Goal: Obtain resource: Download file/media

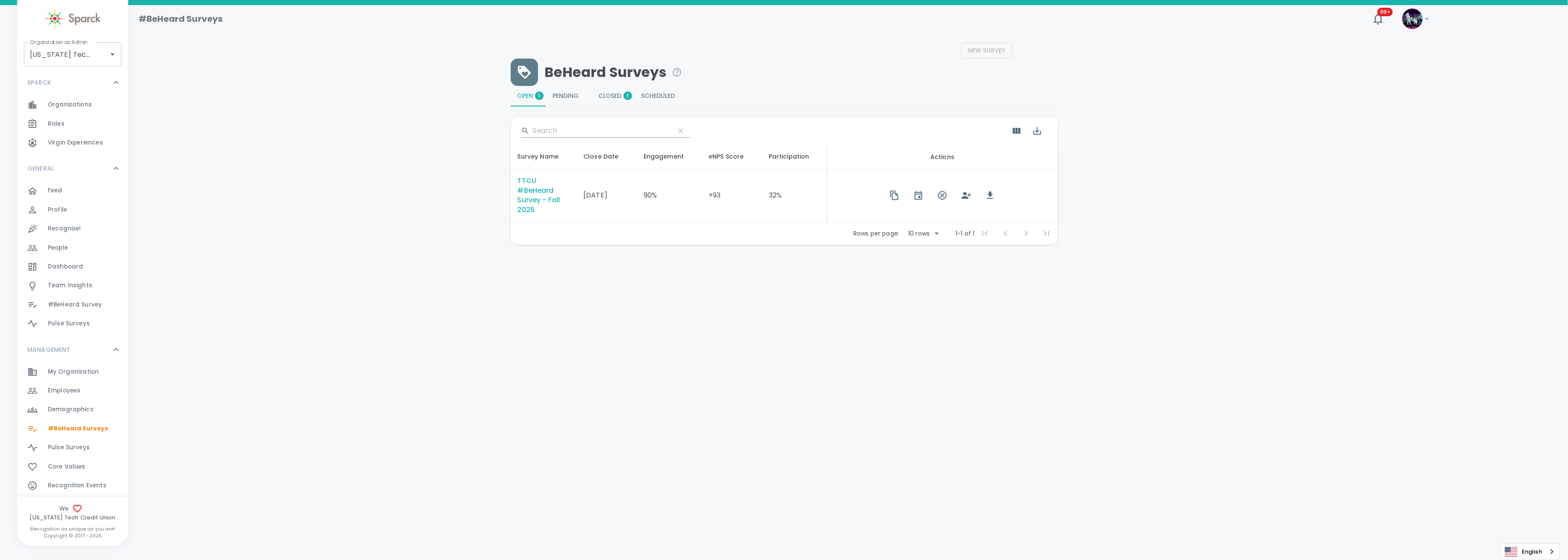
click at [530, 189] on div "TTCU #BeHeard Survey - Fall 2025" at bounding box center [544, 195] width 52 height 40
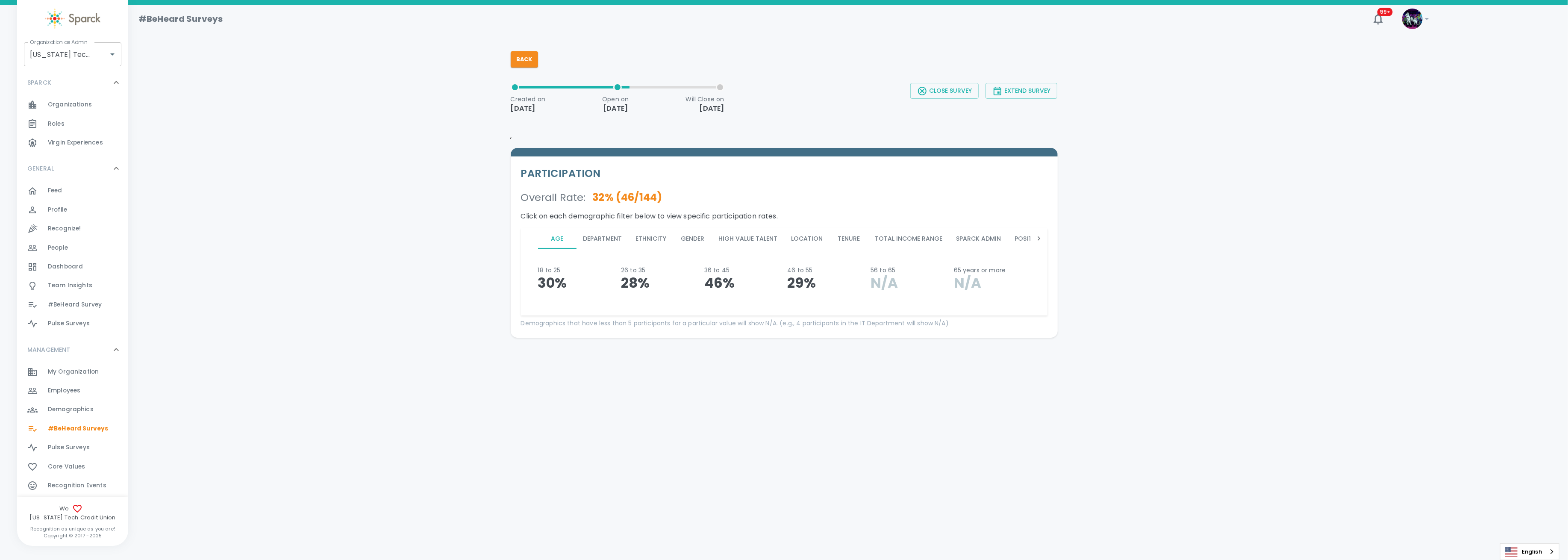
click at [607, 239] on button "Department" at bounding box center [603, 239] width 52 height 21
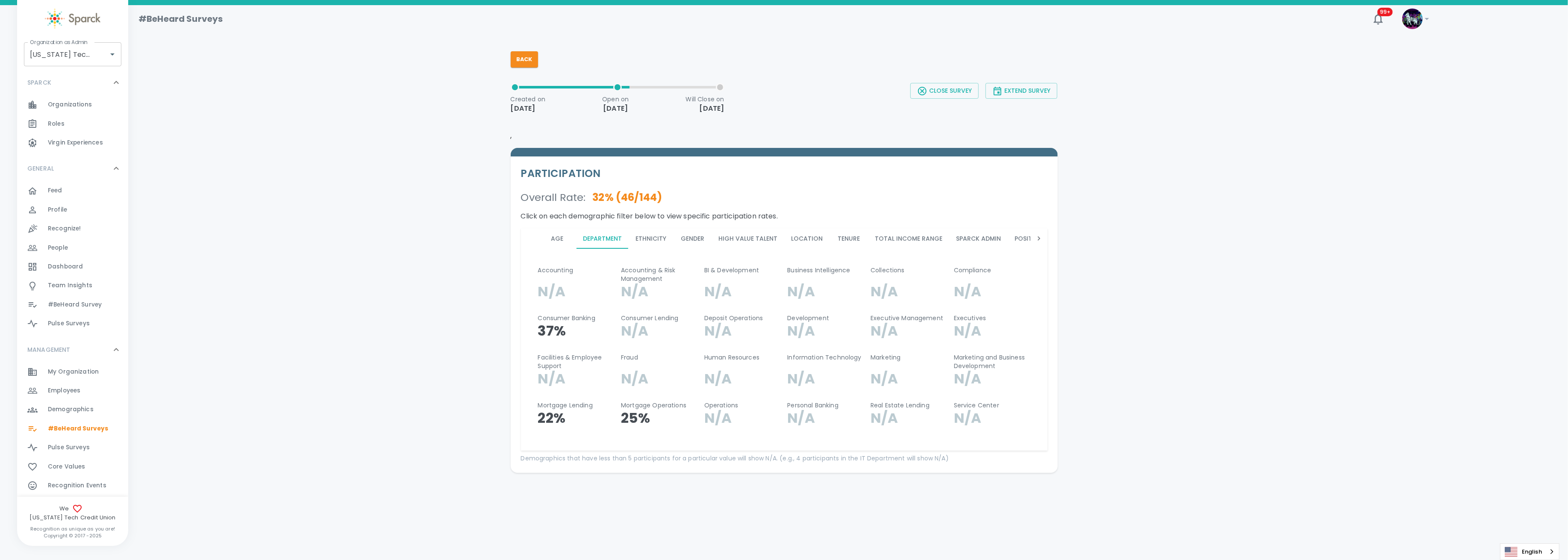
click at [647, 236] on button "Ethnicity" at bounding box center [651, 239] width 44 height 21
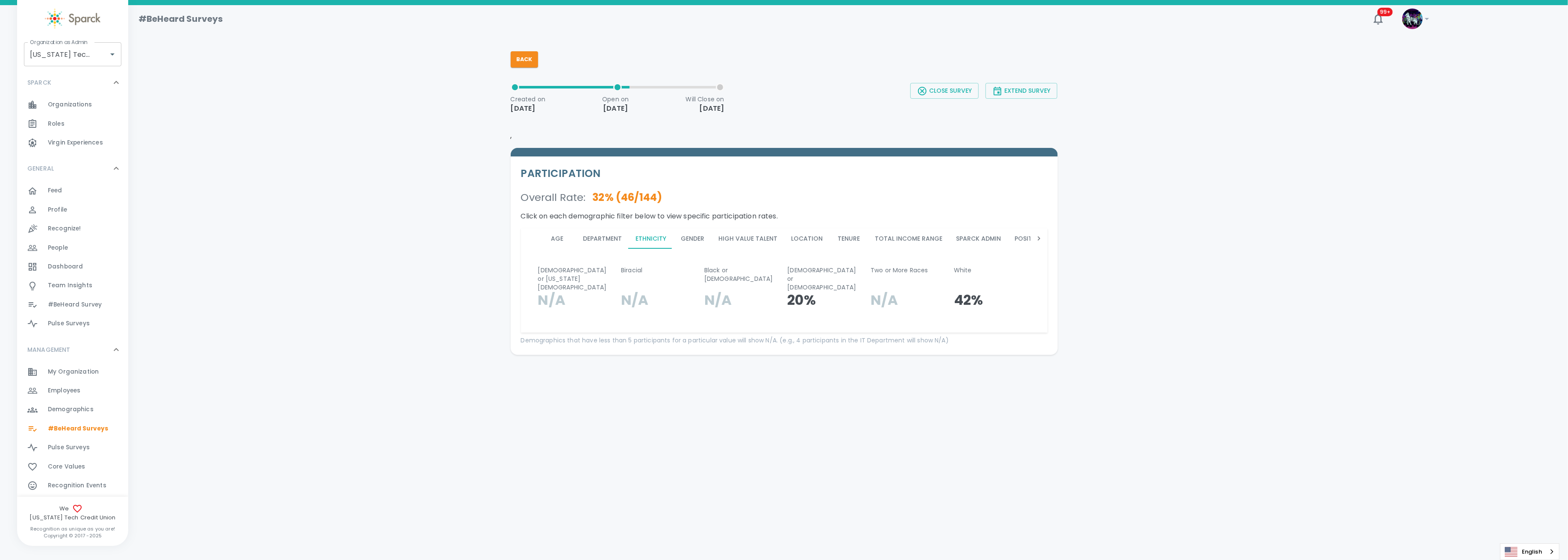
click at [687, 234] on button "Gender" at bounding box center [693, 239] width 38 height 21
click at [725, 235] on button "High Value Talent" at bounding box center [748, 239] width 72 height 21
click at [800, 236] on button "Location" at bounding box center [807, 239] width 45 height 21
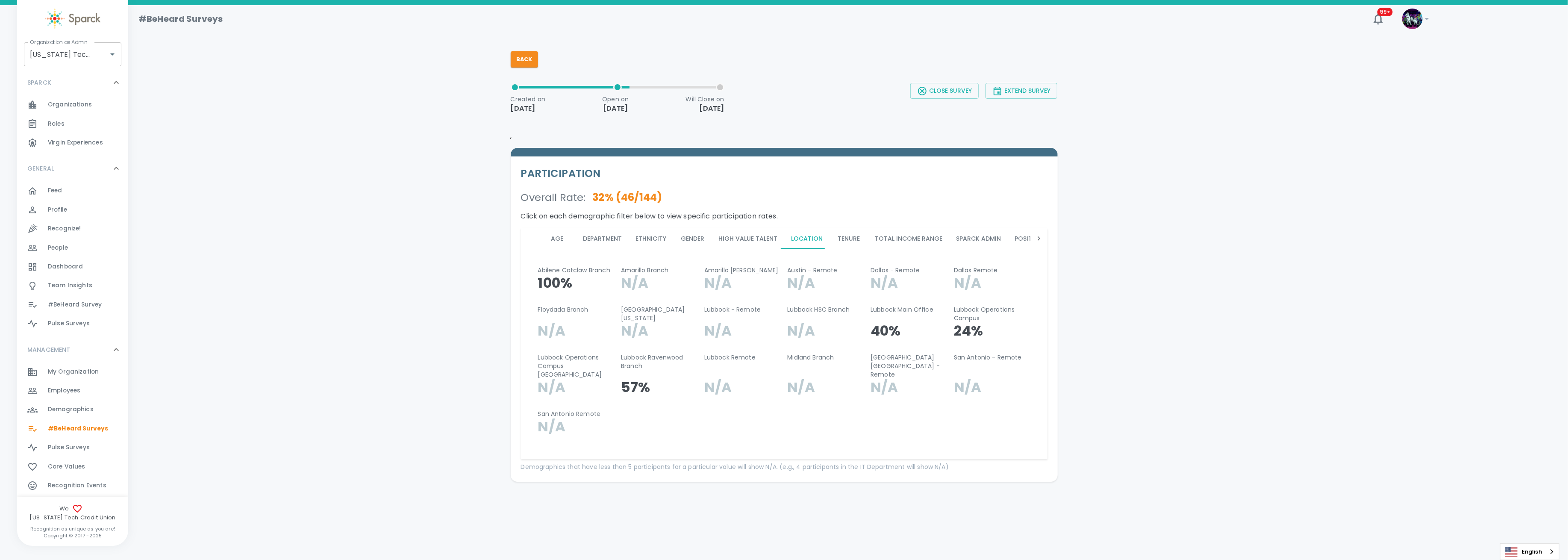
click at [846, 237] on button "Tenure" at bounding box center [849, 239] width 38 height 21
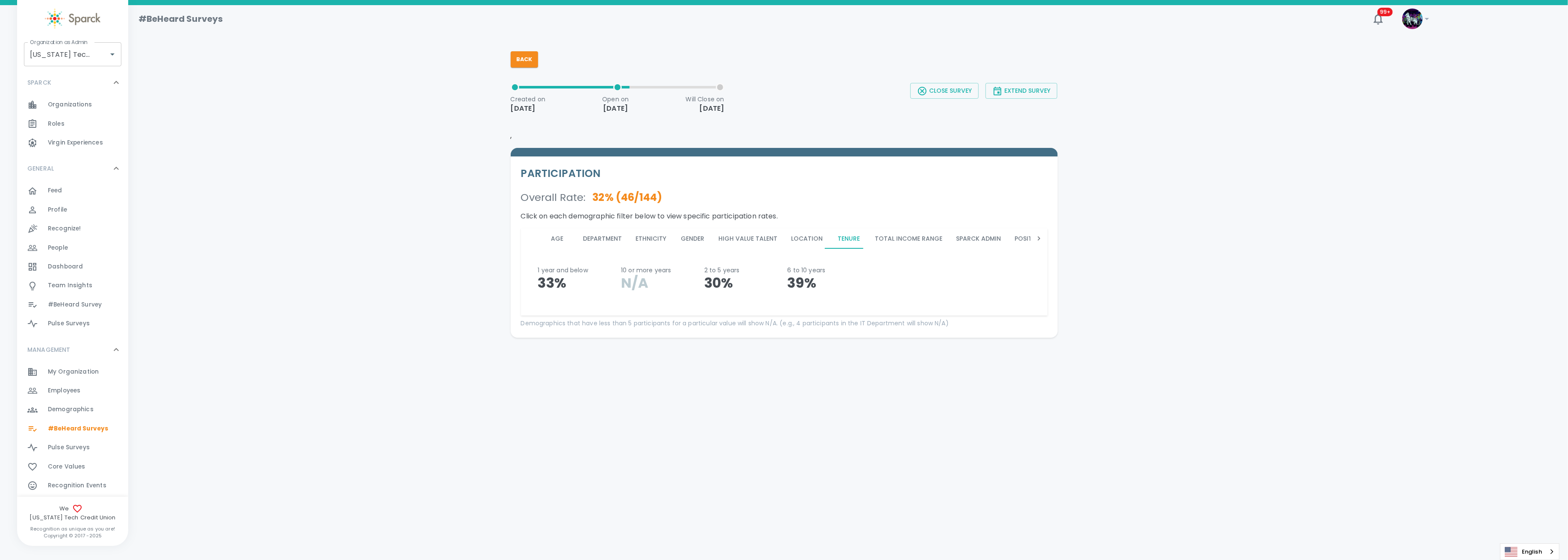
click at [894, 238] on button "Total Income Range" at bounding box center [909, 239] width 81 height 21
click at [957, 237] on button "Sparck Admin" at bounding box center [979, 239] width 58 height 21
click at [1019, 236] on button "Position Family" at bounding box center [1040, 239] width 64 height 21
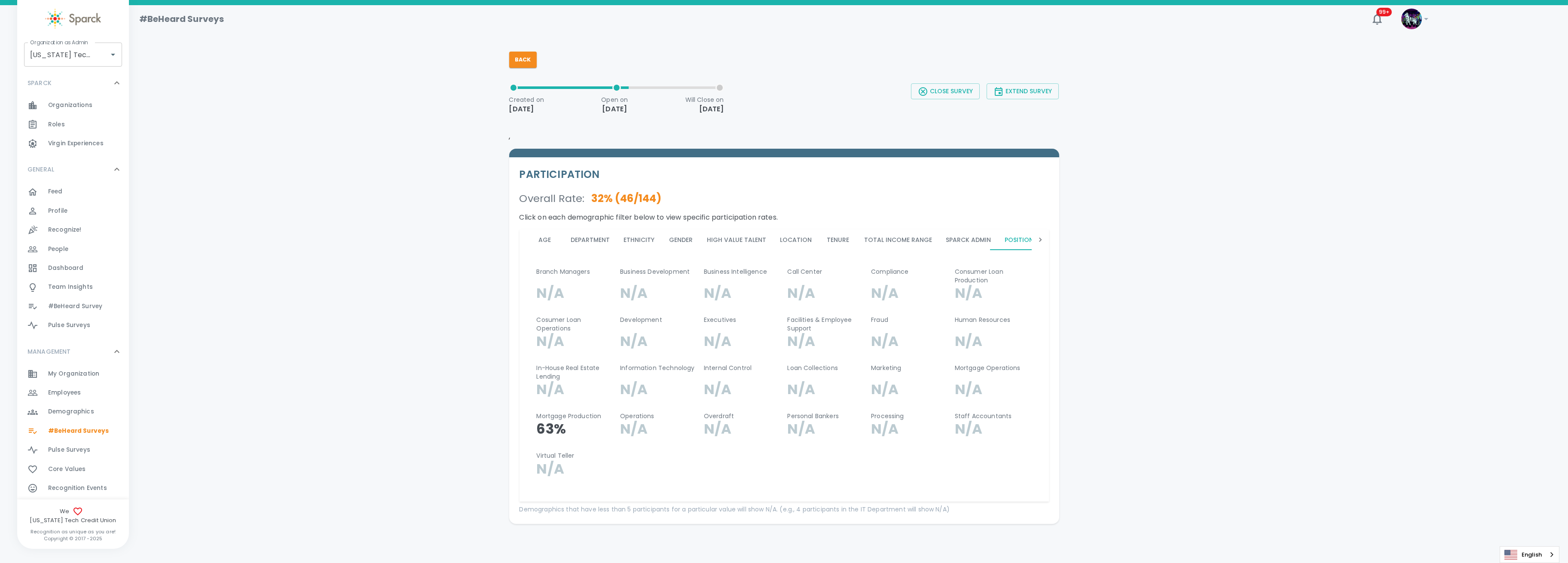
scroll to position [0, 32]
click at [1039, 239] on icon at bounding box center [1040, 240] width 9 height 9
click at [586, 237] on button "Pay Structure" at bounding box center [607, 240] width 62 height 21
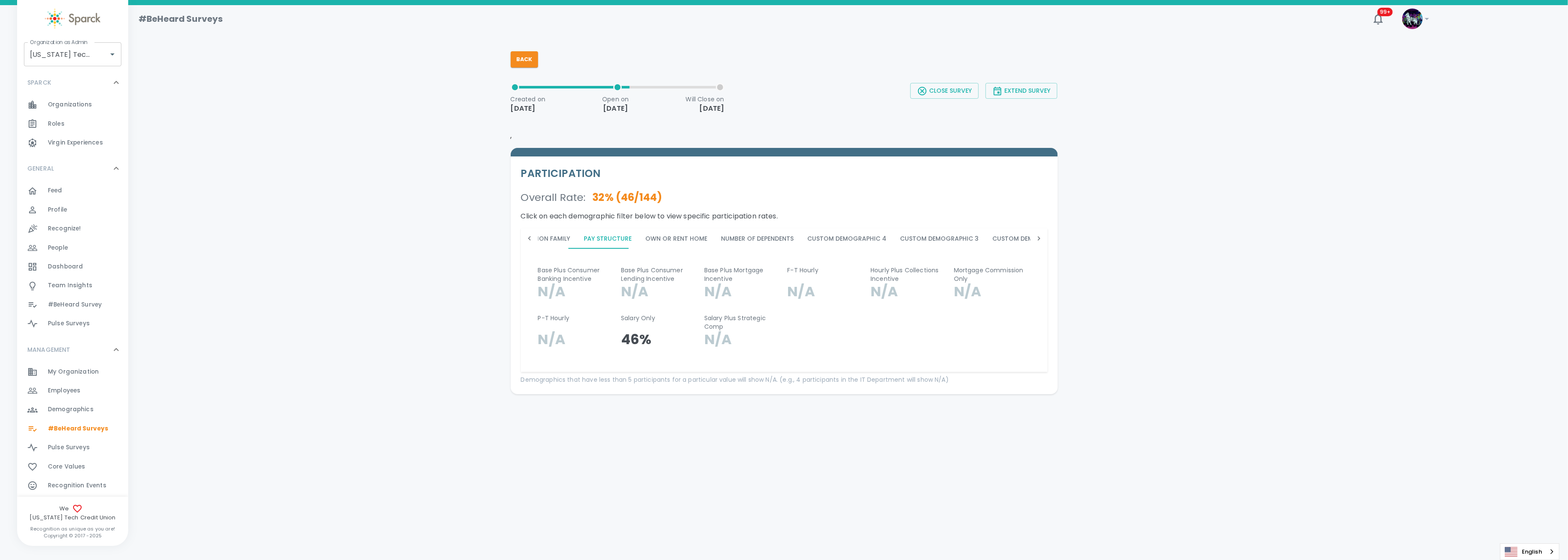
click at [643, 233] on button "Own or Rent Home" at bounding box center [677, 239] width 75 height 21
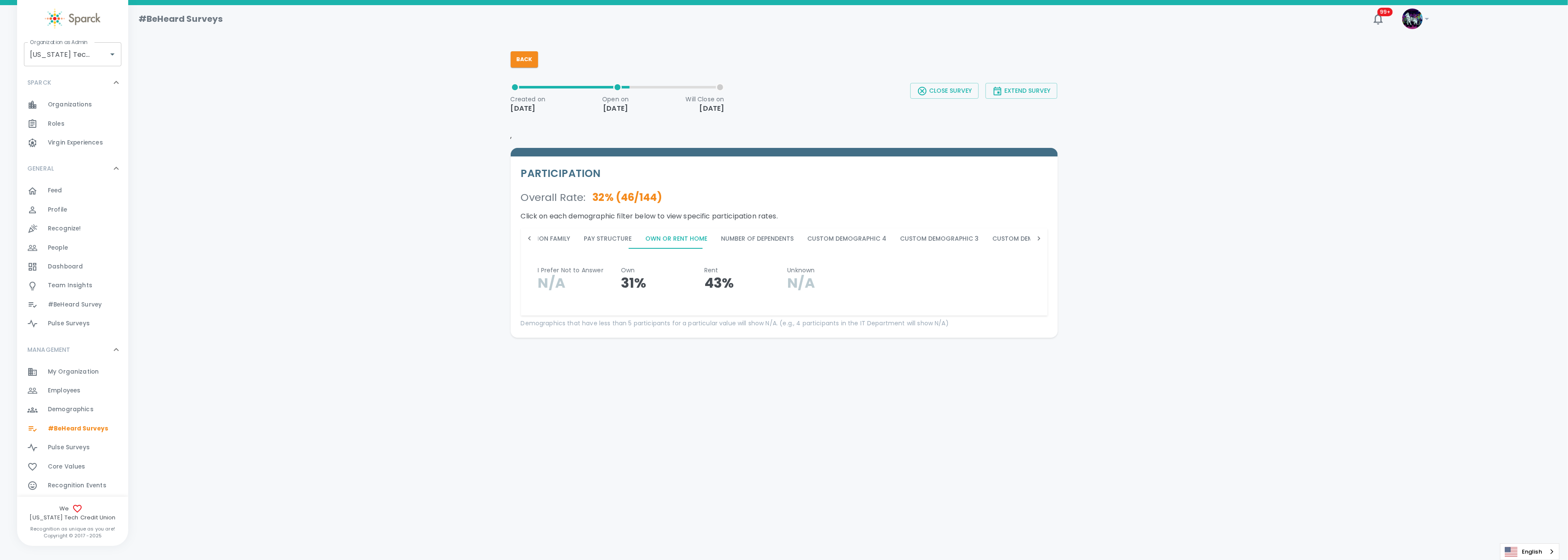
click at [755, 239] on button "Number of Dependents" at bounding box center [758, 239] width 86 height 21
click at [814, 235] on button "Custom Demographic 4" at bounding box center [847, 239] width 93 height 21
click at [905, 237] on button "Custom Demographic 3" at bounding box center [940, 239] width 93 height 21
click at [1001, 237] on button "Custom Demographic 2" at bounding box center [1032, 239] width 93 height 21
click at [1037, 236] on icon at bounding box center [1039, 239] width 9 height 9
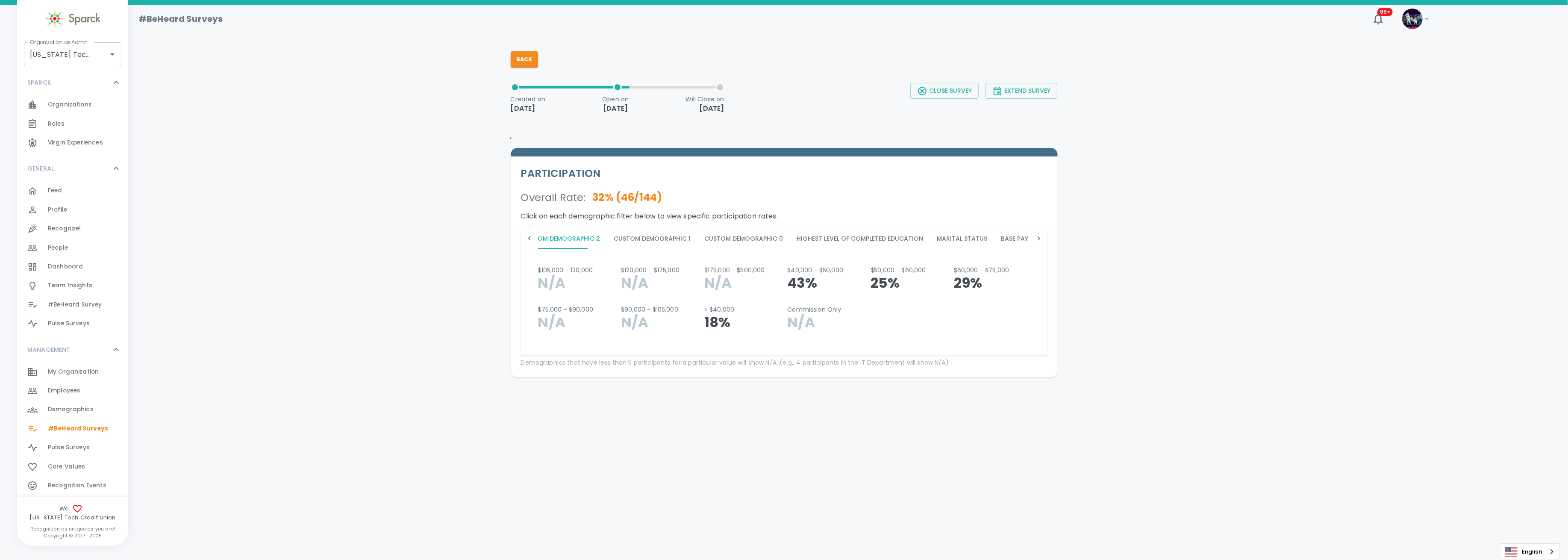
scroll to position [0, 985]
click at [1043, 236] on icon at bounding box center [1039, 239] width 9 height 9
click at [1043, 236] on div "Age Department Ethnicity Gender High Value Talent Location Tenure Total Income …" at bounding box center [784, 239] width 527 height 21
click at [1024, 235] on button "State" at bounding box center [1043, 239] width 38 height 21
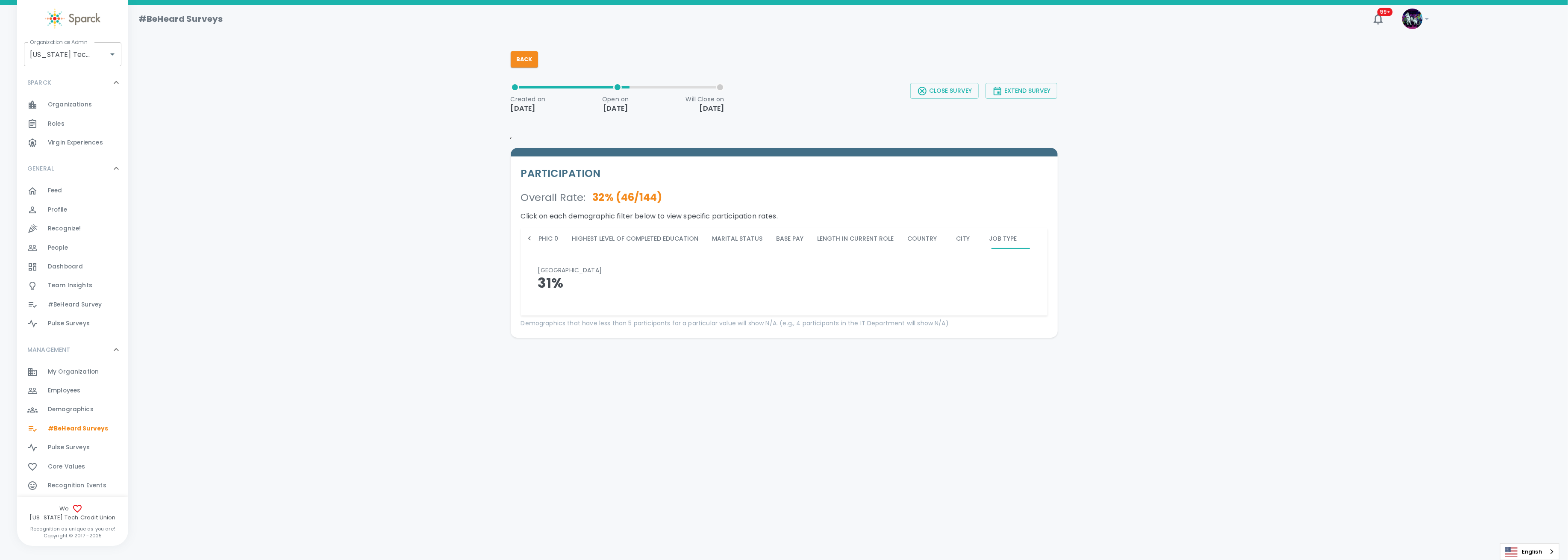
click at [982, 239] on button "Job Type" at bounding box center [1003, 239] width 41 height 21
click at [944, 234] on button "City" at bounding box center [963, 239] width 38 height 21
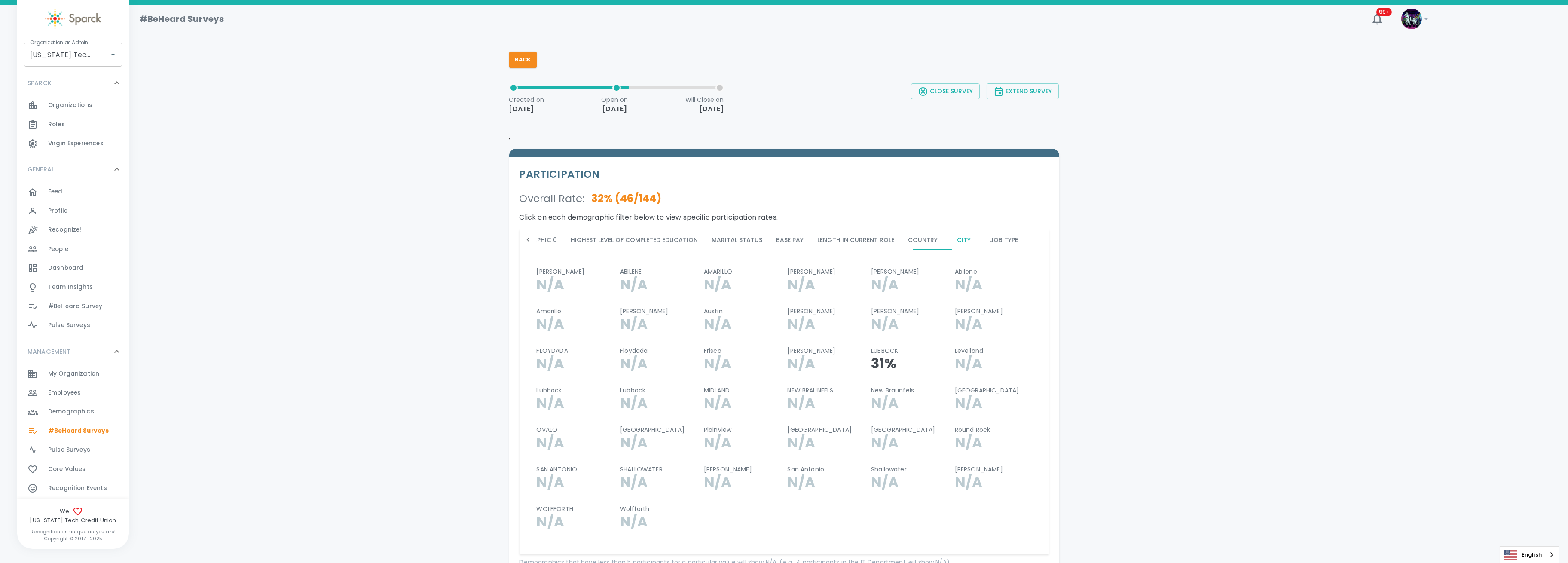
click at [531, 238] on icon at bounding box center [528, 240] width 9 height 9
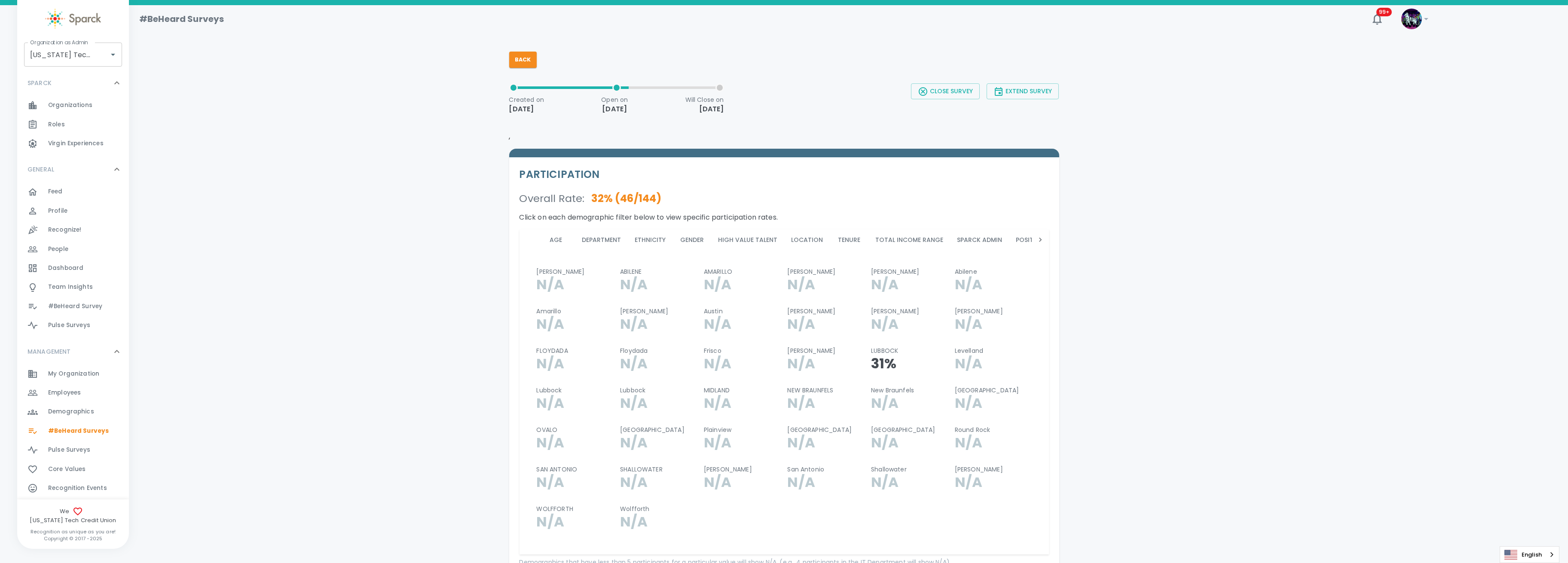
click at [531, 238] on div "Age Department Ethnicity Gender High Value Talent Location Tenure Total Income …" at bounding box center [784, 240] width 529 height 21
click at [556, 239] on button "Age" at bounding box center [556, 240] width 39 height 21
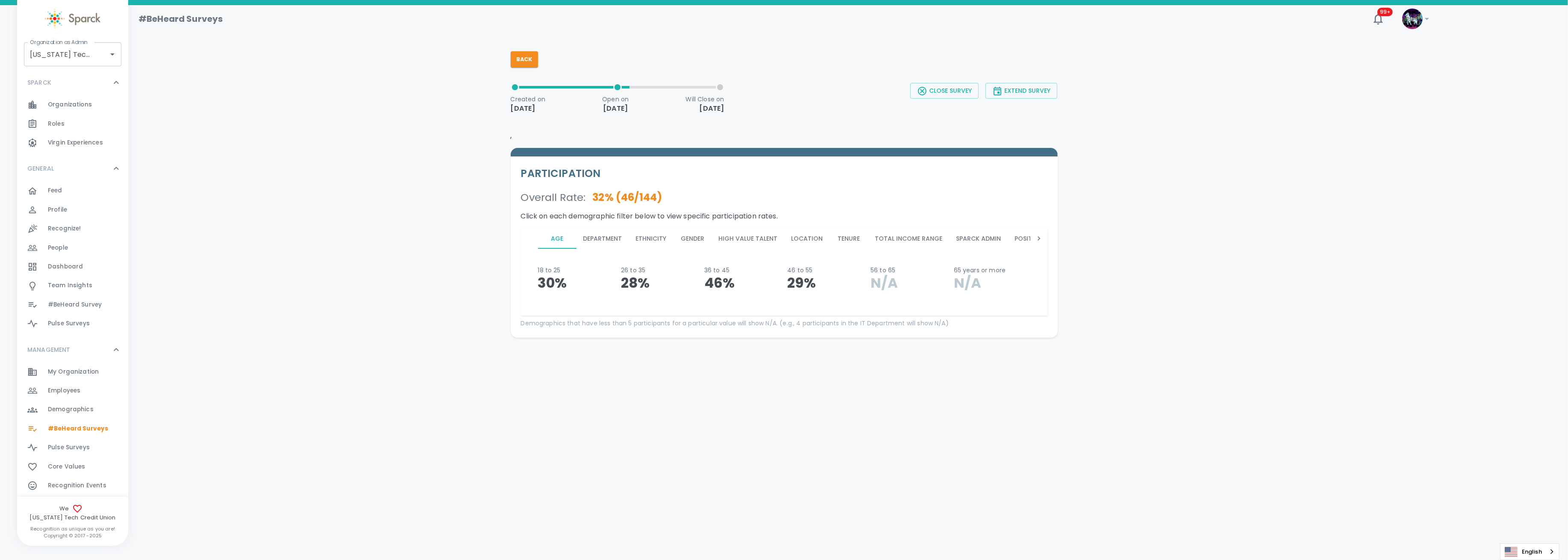
click at [584, 236] on button "Department" at bounding box center [603, 239] width 52 height 21
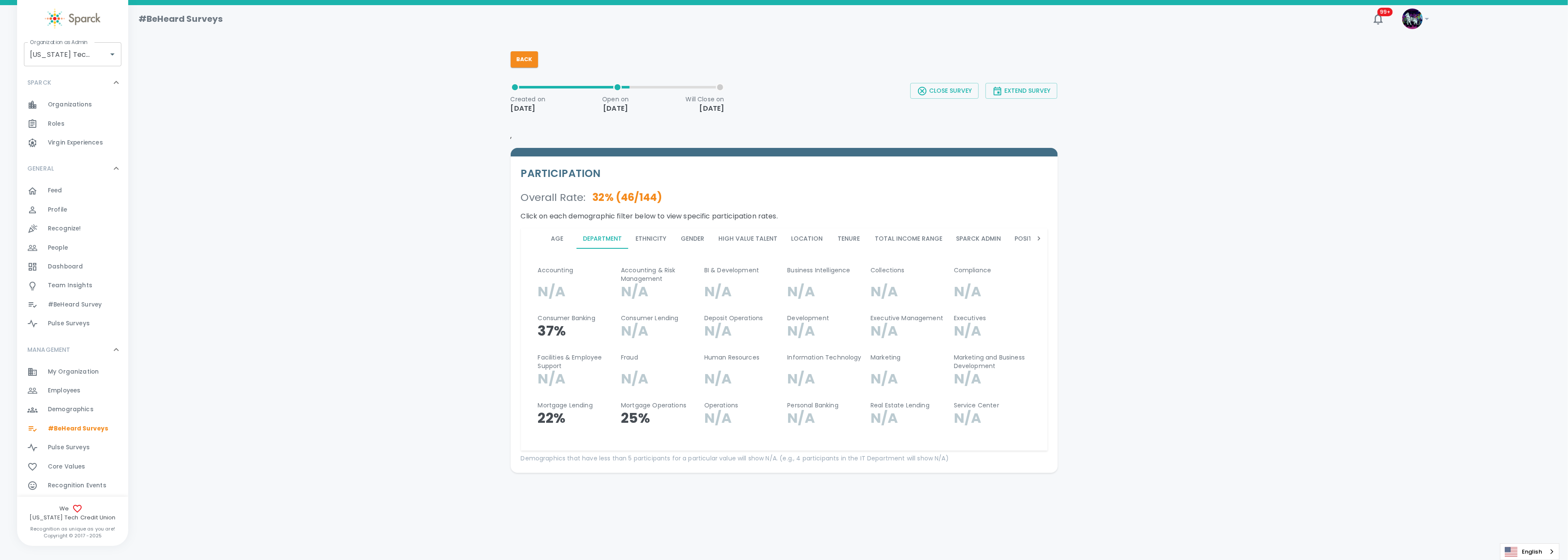
click at [654, 241] on button "Ethnicity" at bounding box center [651, 239] width 44 height 21
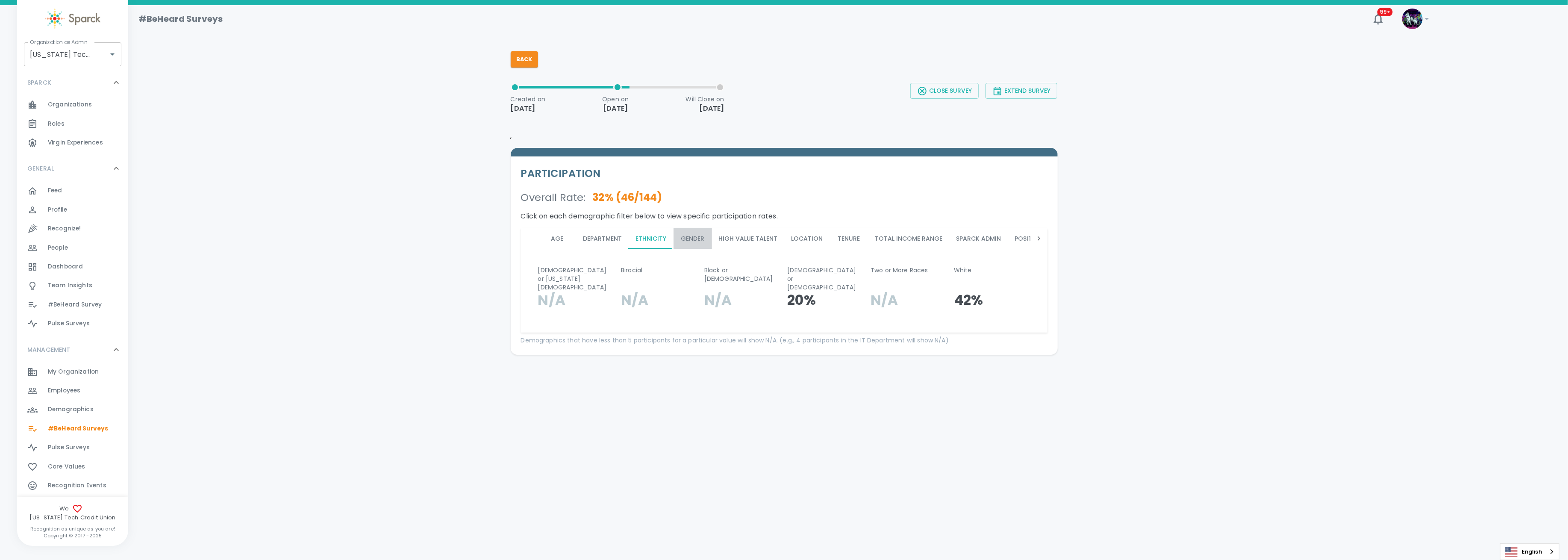
click at [688, 240] on button "Gender" at bounding box center [693, 239] width 38 height 21
click at [737, 239] on button "High Value Talent" at bounding box center [748, 239] width 72 height 21
click at [808, 239] on button "Location" at bounding box center [807, 239] width 45 height 21
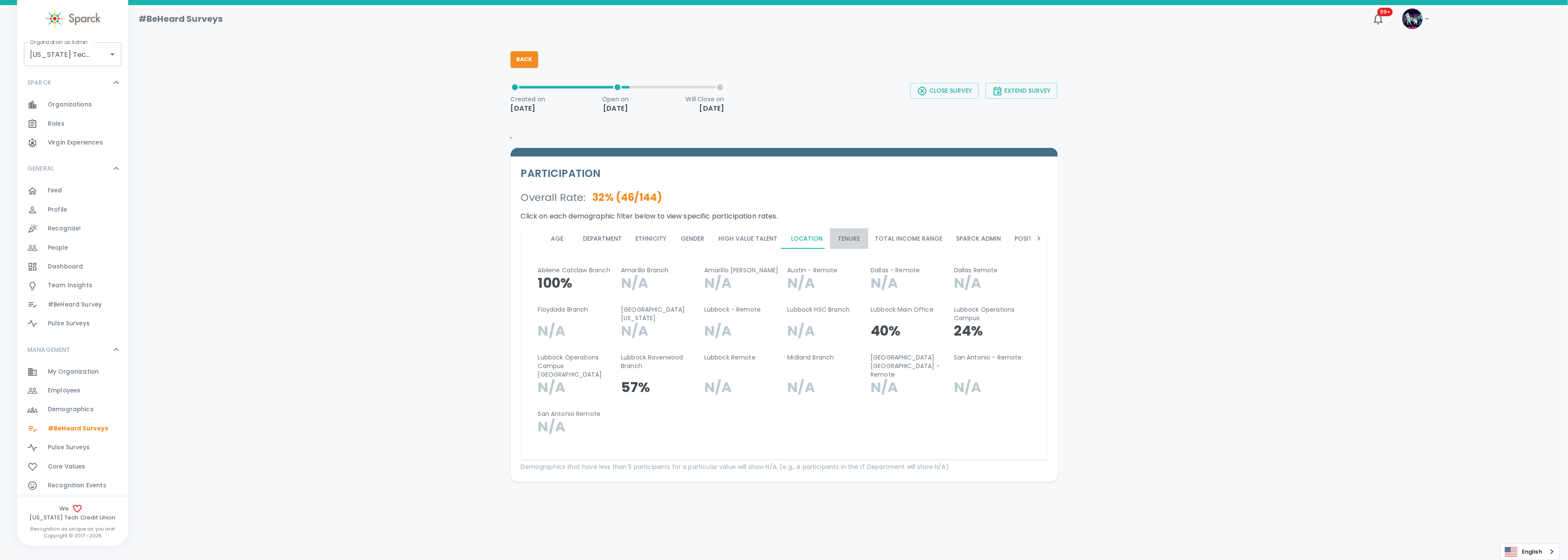
click at [861, 239] on button "Tenure" at bounding box center [849, 239] width 38 height 21
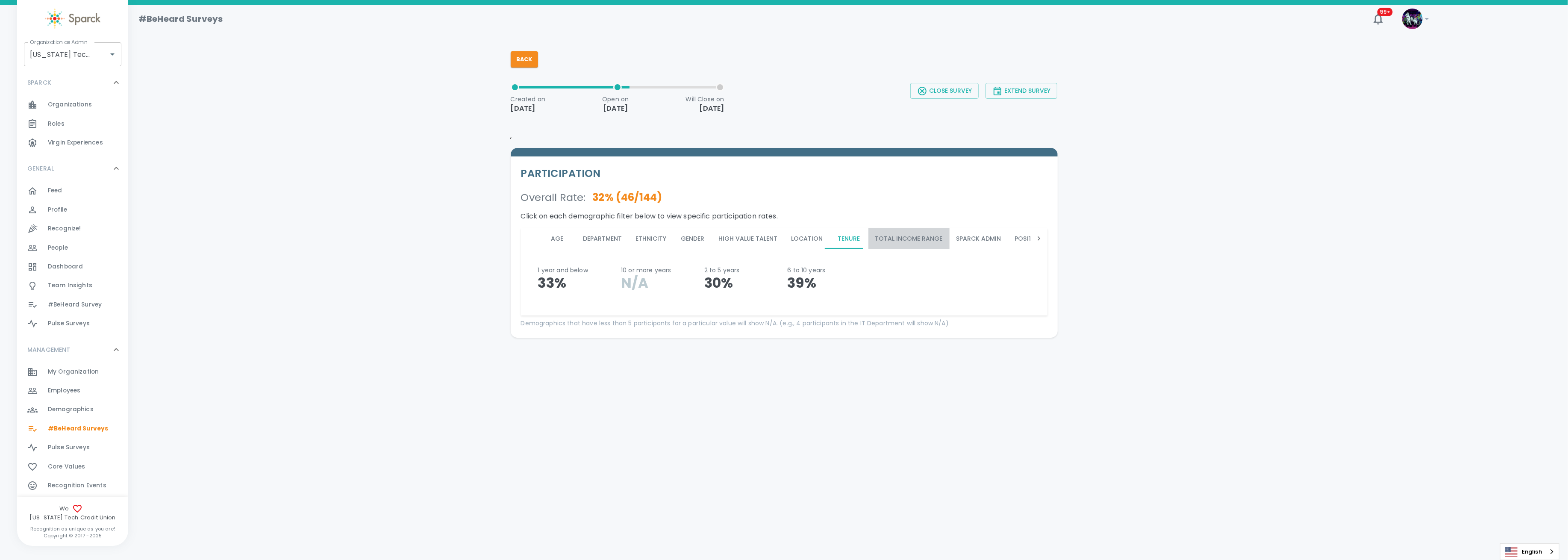
click at [911, 239] on button "Total Income Range" at bounding box center [909, 239] width 81 height 21
click at [961, 236] on button "Sparck Admin" at bounding box center [979, 239] width 58 height 21
click at [1031, 236] on div at bounding box center [1039, 239] width 17 height 21
click at [1042, 237] on icon at bounding box center [1039, 239] width 9 height 9
click at [1041, 237] on icon at bounding box center [1039, 239] width 9 height 9
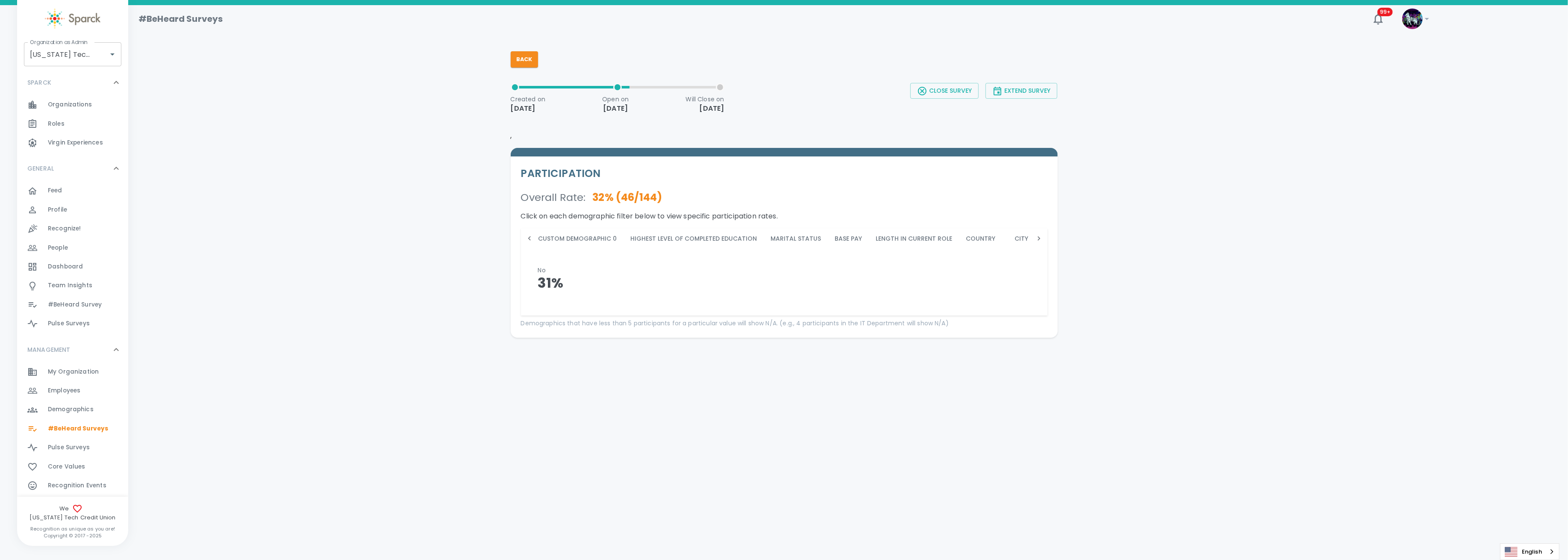
scroll to position [0, 1191]
click at [91, 408] on span "Demographics" at bounding box center [71, 410] width 46 height 9
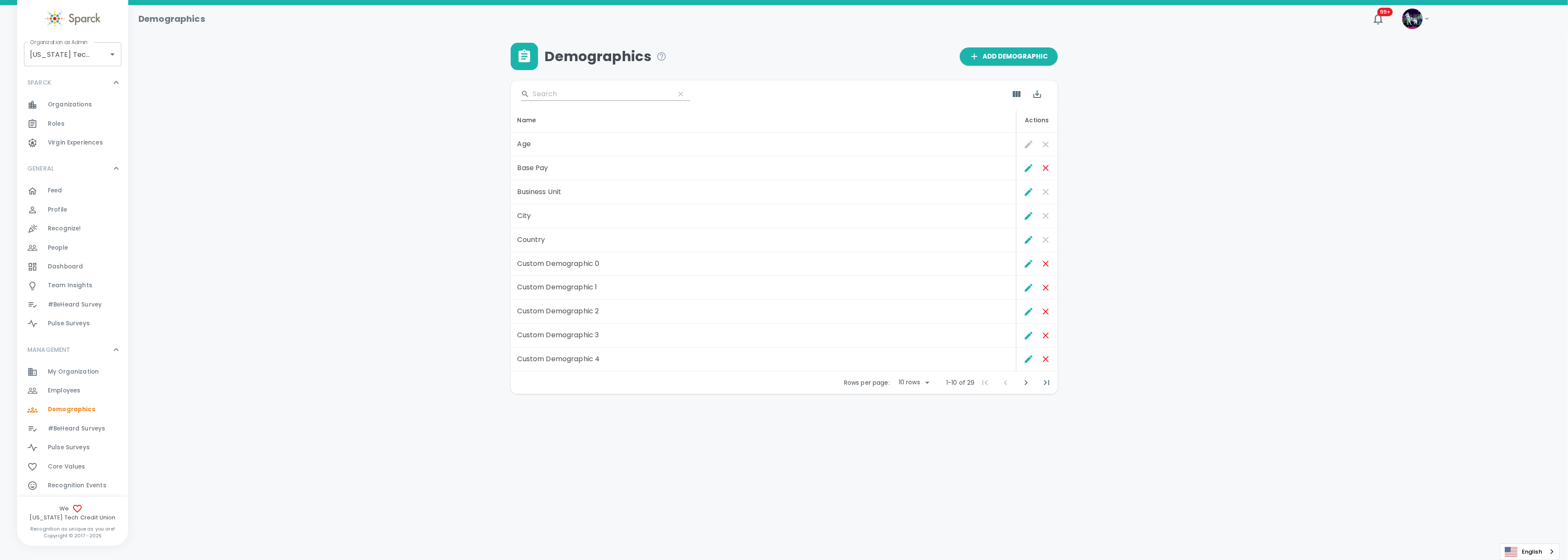
click at [925, 385] on body "Skip Navigation Demographics 99+ ! Organization as Admin [US_STATE] Tech Credit…" at bounding box center [784, 219] width 1568 height 438
click at [912, 449] on li "50" at bounding box center [913, 446] width 40 height 15
type input "50"
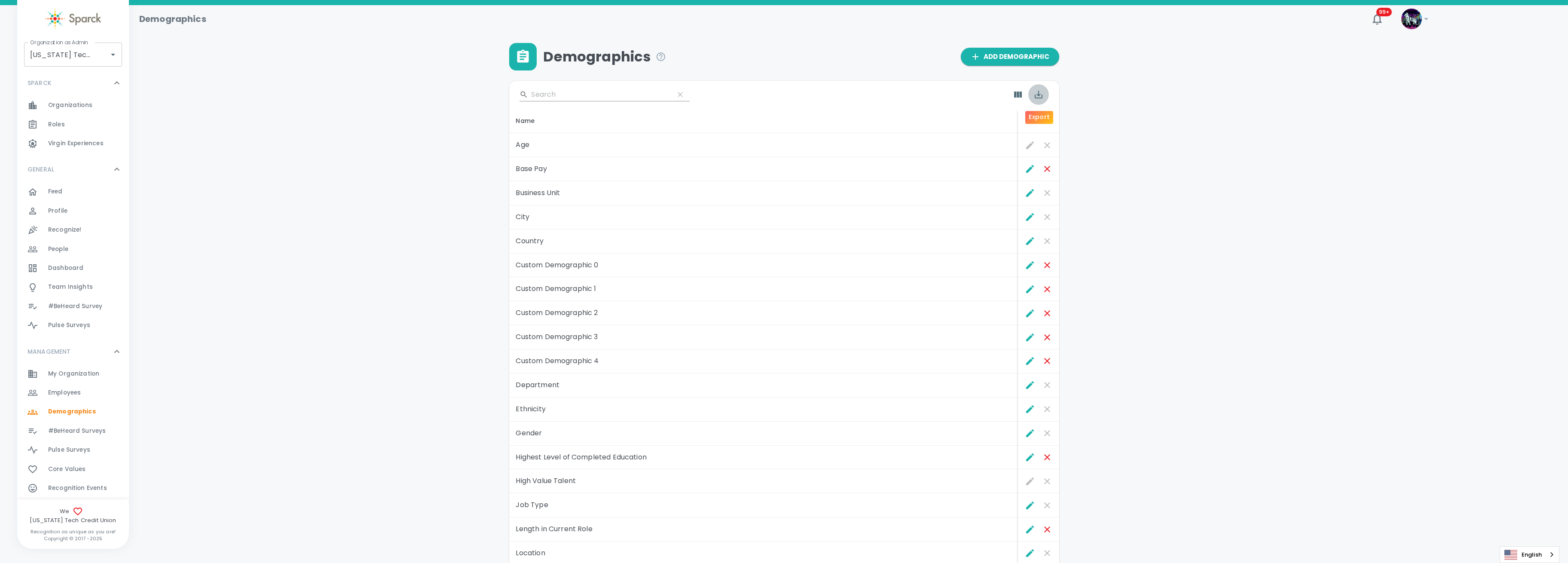
click at [1035, 95] on icon "Export" at bounding box center [1039, 94] width 10 height 10
click at [1050, 133] on li "Export as CSV" at bounding box center [1059, 131] width 62 height 15
